Goal: Download file/media

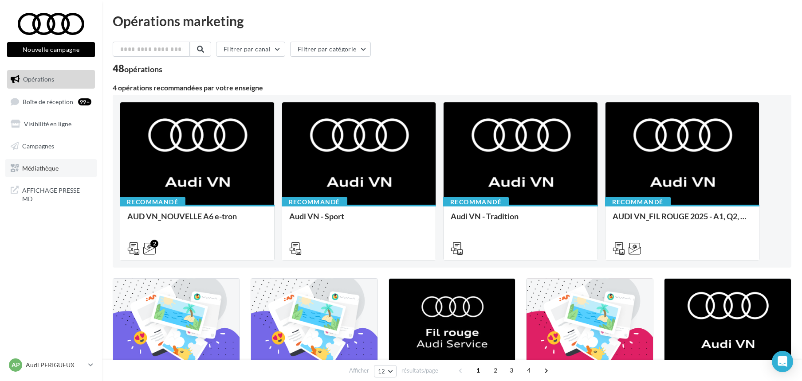
click at [40, 168] on span "Médiathèque" at bounding box center [40, 168] width 36 height 8
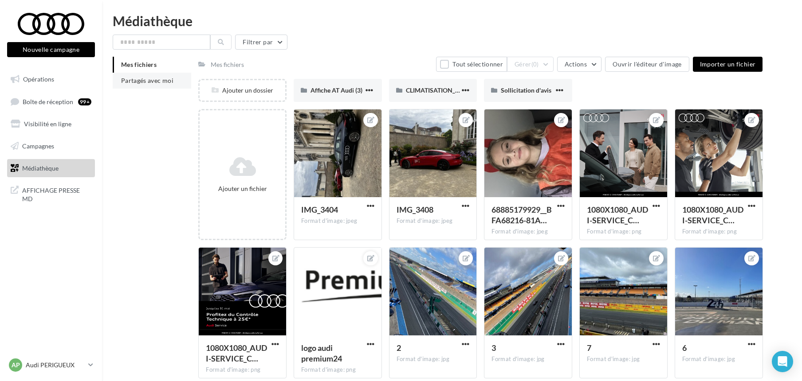
click at [125, 82] on span "Partagés avec moi" at bounding box center [147, 81] width 52 height 8
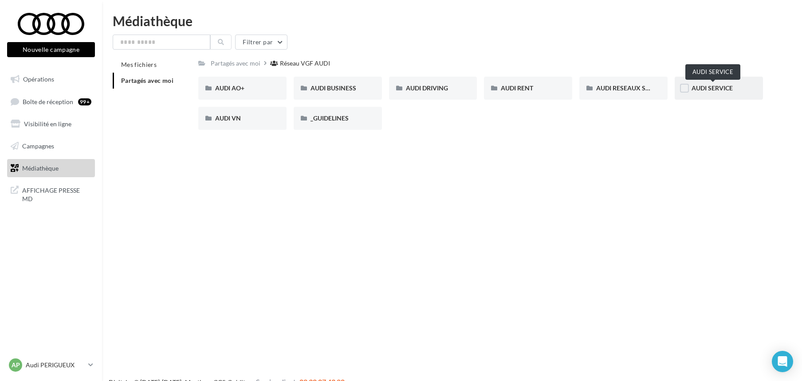
click at [696, 87] on span "AUDI SERVICE" at bounding box center [711, 88] width 41 height 8
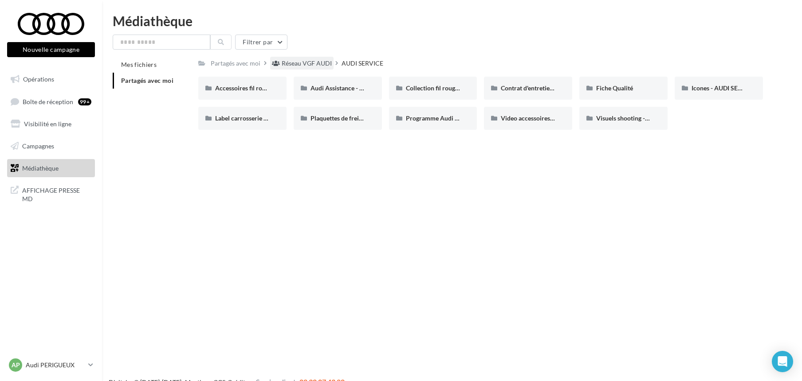
click at [294, 62] on div "Réseau VGF AUDI" at bounding box center [307, 63] width 50 height 9
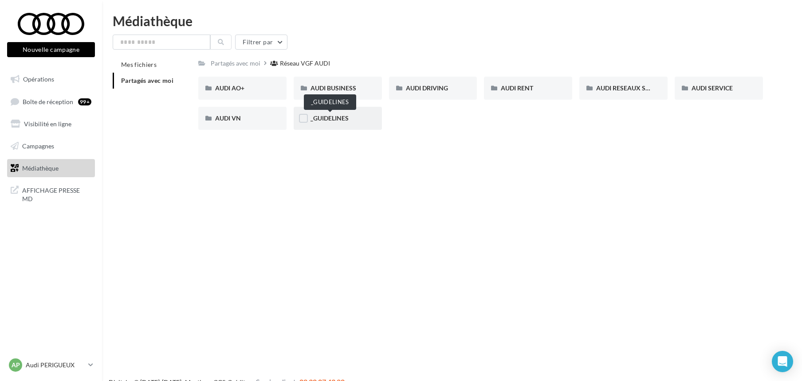
click at [332, 117] on span "_GUIDELINES" at bounding box center [329, 118] width 38 height 8
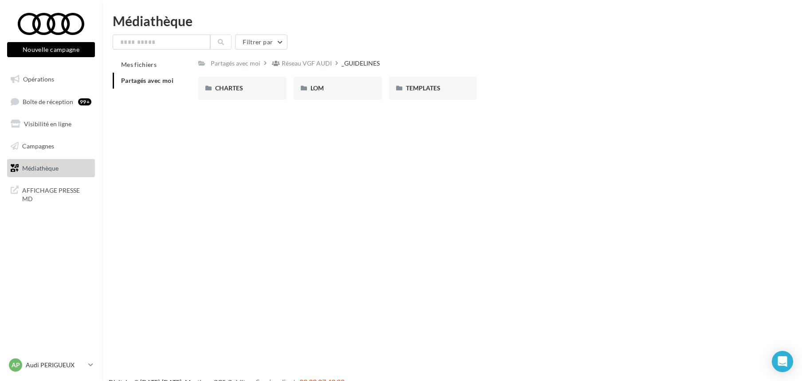
click at [145, 82] on span "Partagés avec moi" at bounding box center [147, 81] width 52 height 8
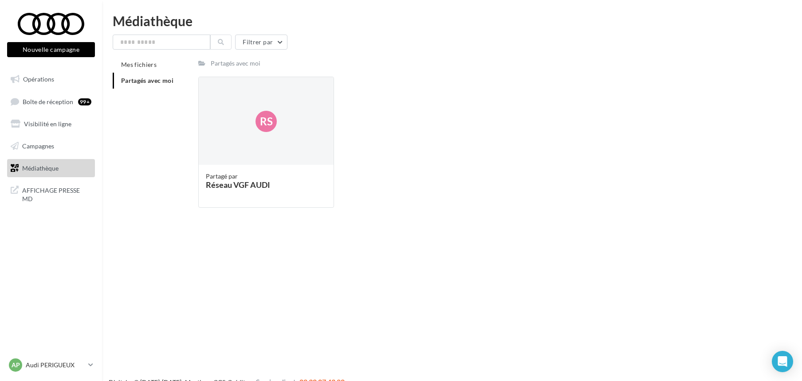
click at [153, 78] on span "Partagés avec moi" at bounding box center [147, 81] width 52 height 8
click at [66, 164] on link "Médiathèque" at bounding box center [50, 168] width 91 height 19
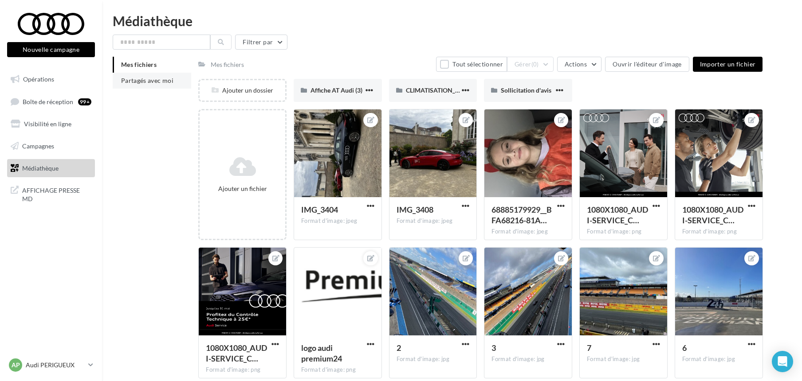
click at [137, 78] on span "Partagés avec moi" at bounding box center [147, 81] width 52 height 8
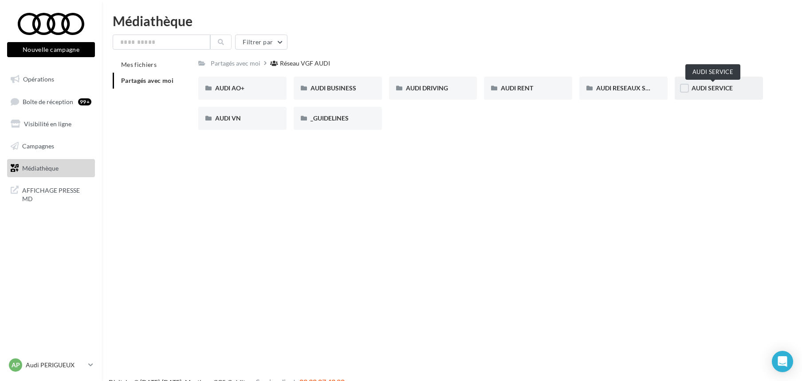
click at [703, 84] on span "AUDI SERVICE" at bounding box center [711, 88] width 41 height 8
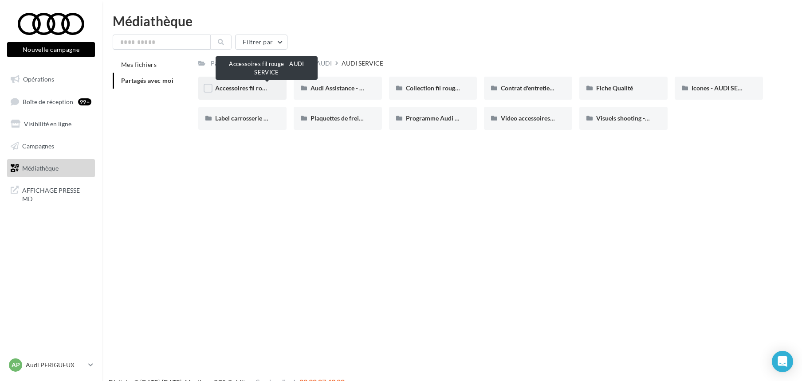
click at [255, 87] on span "Accessoires fil rouge - AUDI SERVICE" at bounding box center [266, 88] width 103 height 8
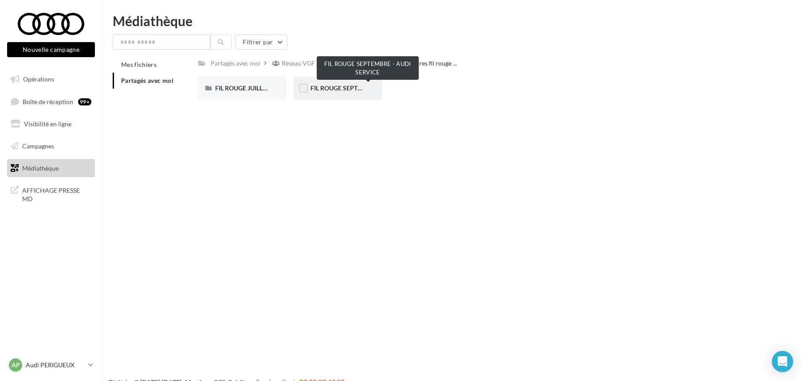
click at [328, 86] on span "FIL ROUGE SEPTEMBRE - AUDI SERVICE" at bounding box center [367, 88] width 114 height 8
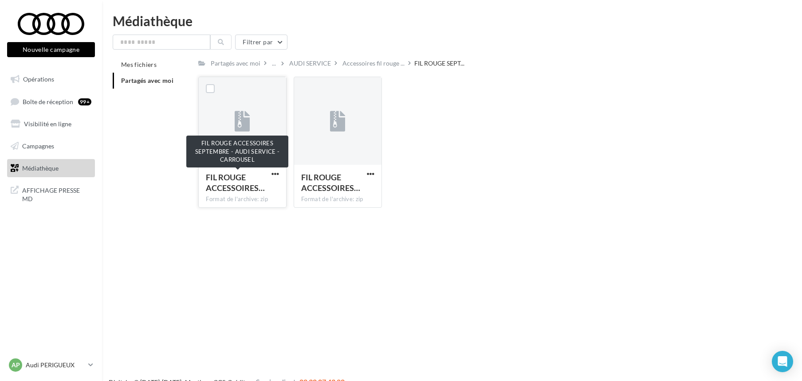
click at [245, 186] on span "FIL ROUGE ACCESSOIRES…" at bounding box center [235, 182] width 59 height 20
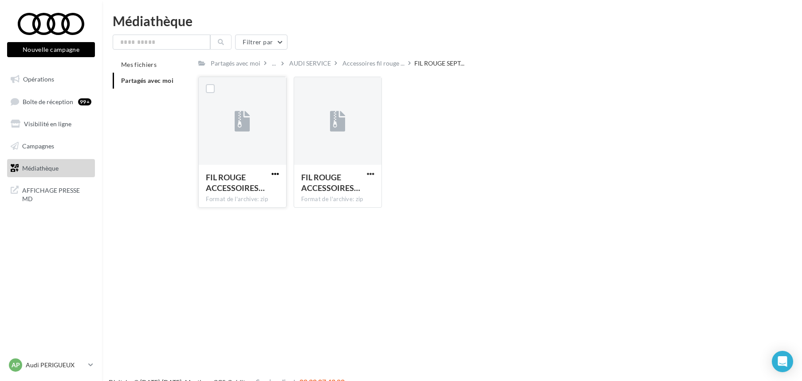
click at [275, 171] on span "button" at bounding box center [275, 174] width 8 height 8
click at [254, 187] on button "Télécharger" at bounding box center [236, 191] width 89 height 23
click at [14, 168] on icon at bounding box center [15, 169] width 8 height 12
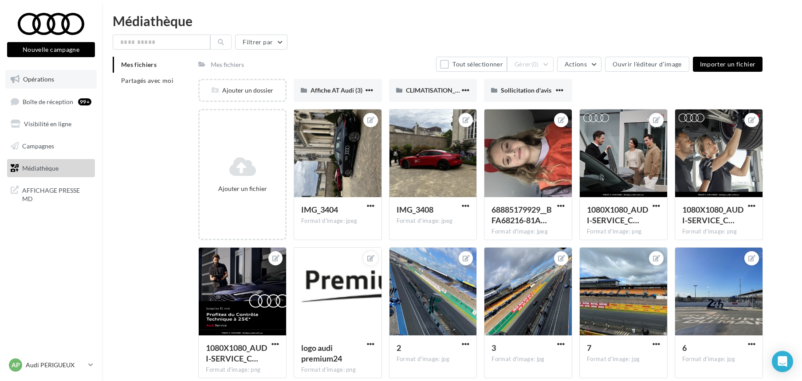
click at [45, 88] on link "Opérations" at bounding box center [50, 79] width 91 height 19
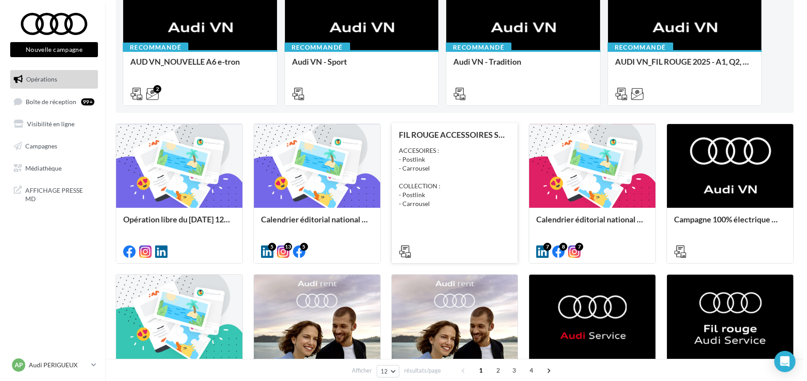
scroll to position [158, 0]
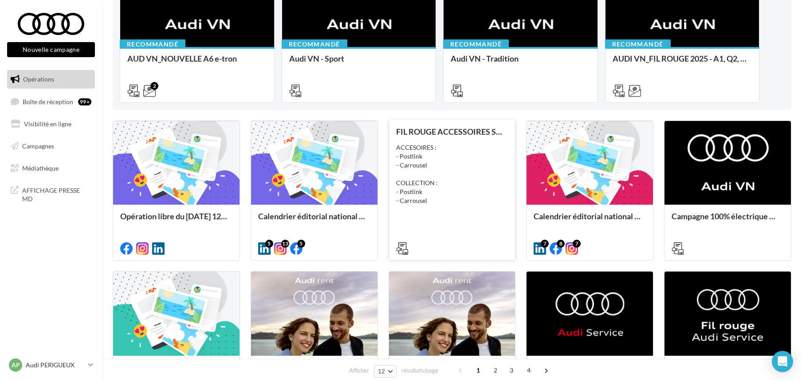
click at [494, 177] on div "ACCESOIRES : - Postlink - Carrousel COLLECTION : - Postlink - Carrousel" at bounding box center [452, 174] width 112 height 62
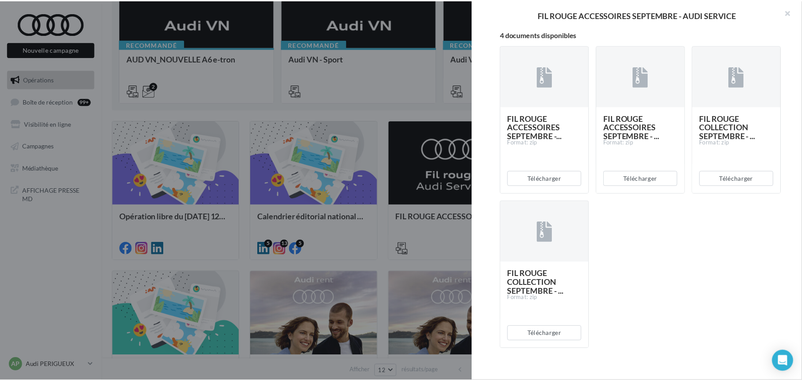
scroll to position [187, 0]
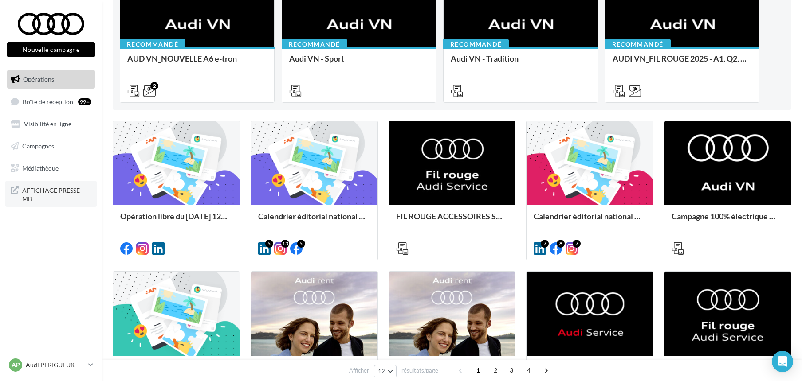
click at [45, 189] on span "AFFICHAGE PRESSE MD" at bounding box center [56, 193] width 69 height 19
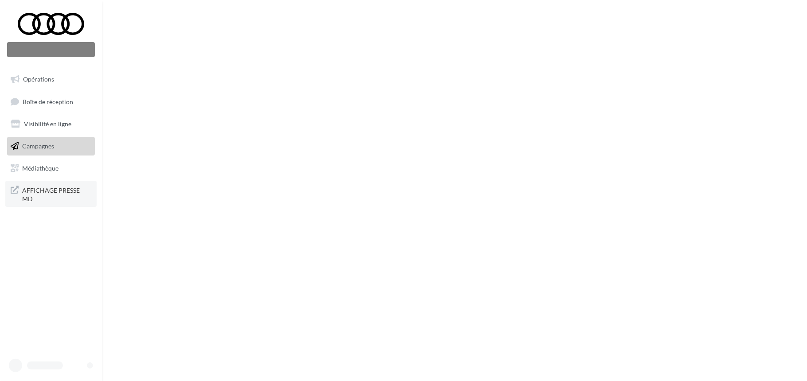
click at [64, 184] on span "AFFICHAGE PRESSE MD" at bounding box center [56, 193] width 69 height 19
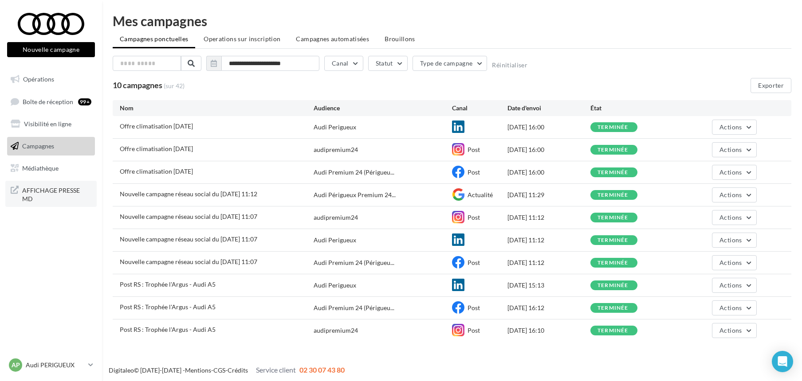
click at [61, 190] on span "AFFICHAGE PRESSE MD" at bounding box center [56, 193] width 69 height 19
click at [48, 102] on span "Boîte de réception" at bounding box center [48, 102] width 51 height 8
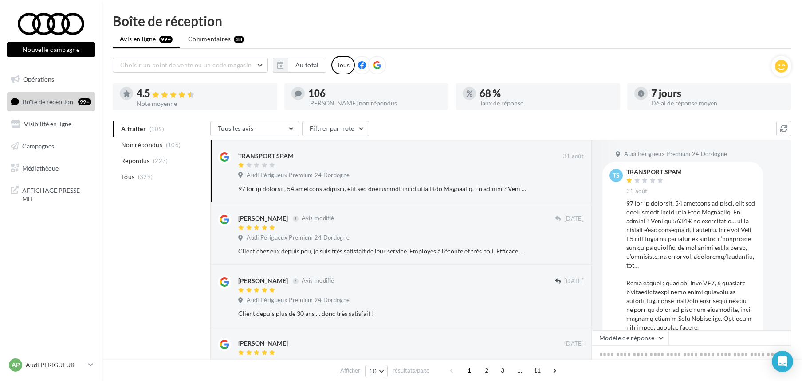
click at [485, 39] on ul "Avis en ligne 99+ Commentaires 38" at bounding box center [452, 40] width 678 height 18
click at [59, 361] on p "Audi PERIGUEUX" at bounding box center [55, 365] width 59 height 9
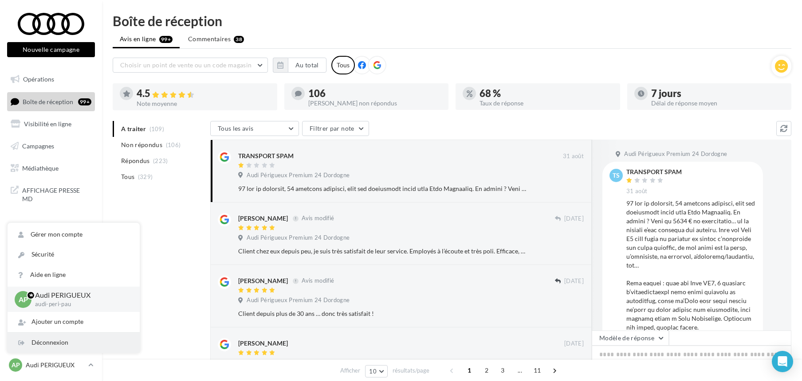
click at [59, 343] on div "Déconnexion" at bounding box center [74, 343] width 132 height 20
